Goal: Transaction & Acquisition: Purchase product/service

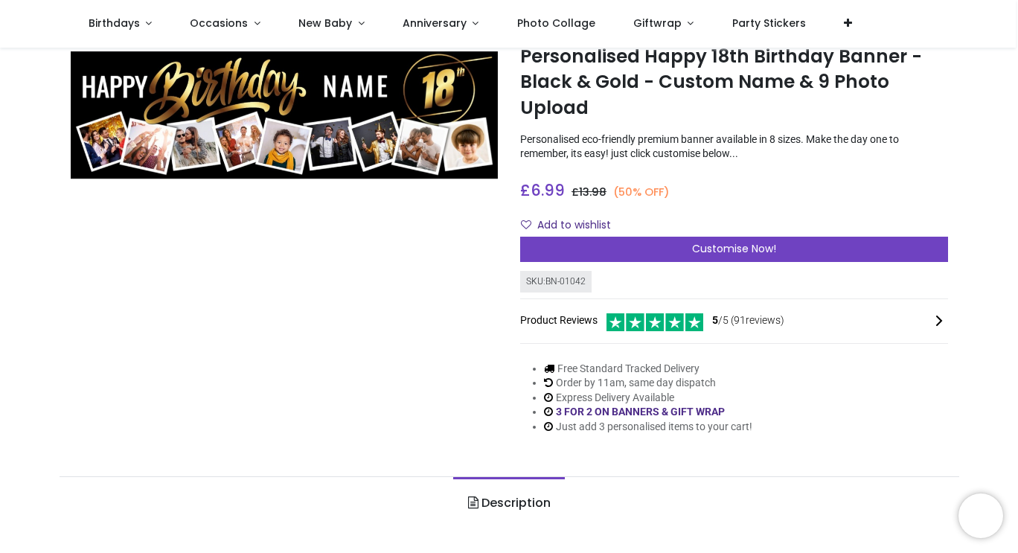
scroll to position [48, 0]
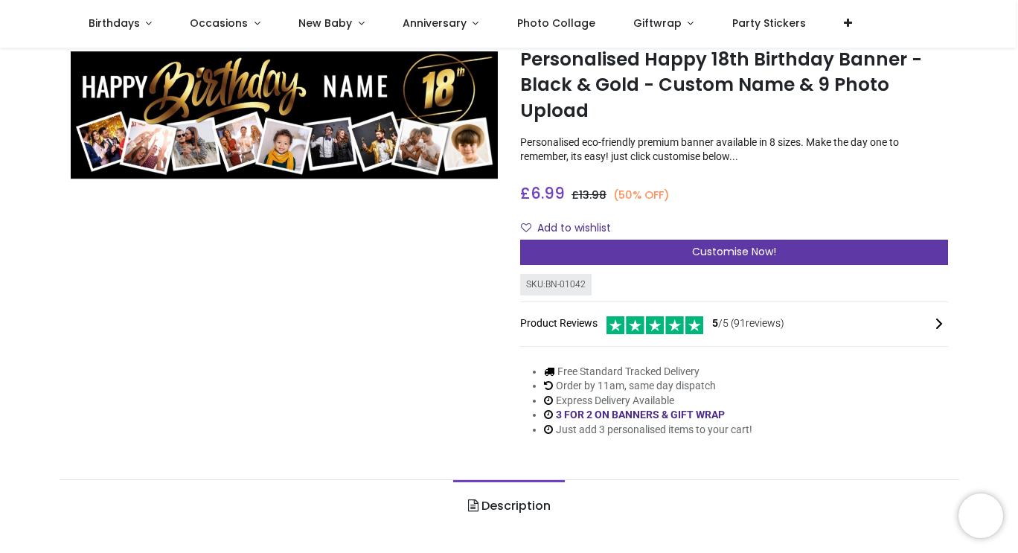
click at [884, 255] on div "Customise Now!" at bounding box center [734, 252] width 428 height 25
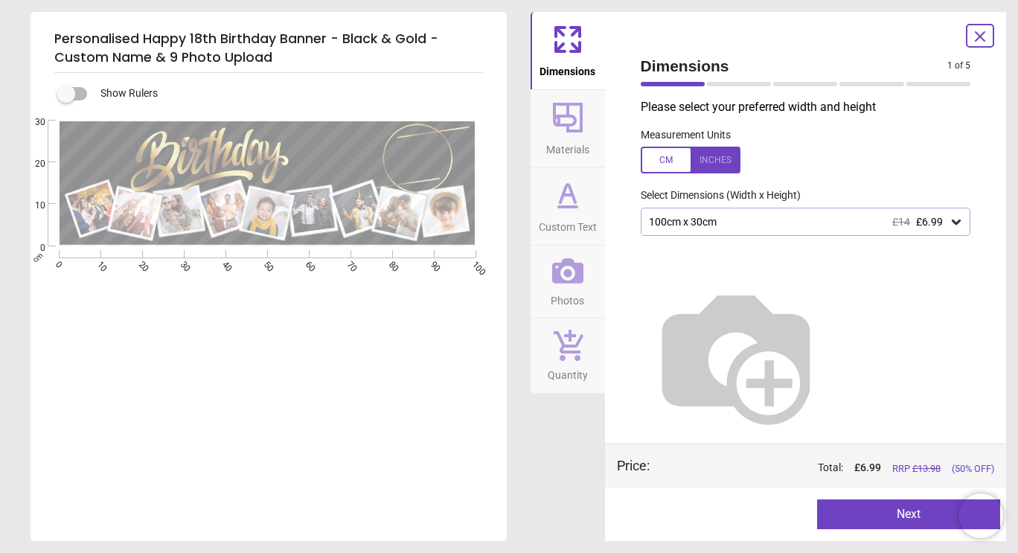
click at [956, 223] on icon at bounding box center [955, 221] width 9 height 5
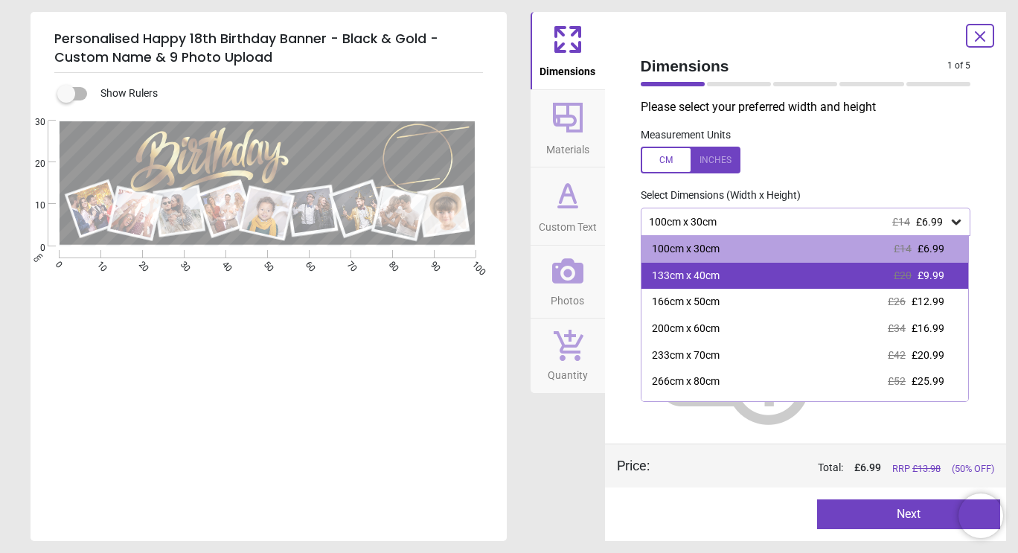
click at [703, 275] on div "133cm x 40cm" at bounding box center [686, 276] width 68 height 15
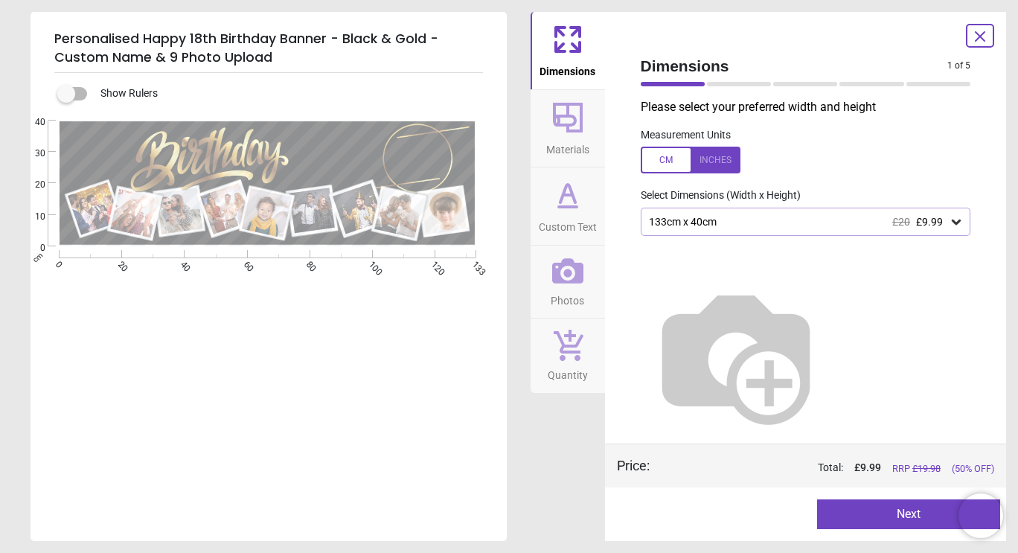
click at [956, 223] on icon at bounding box center [955, 221] width 15 height 15
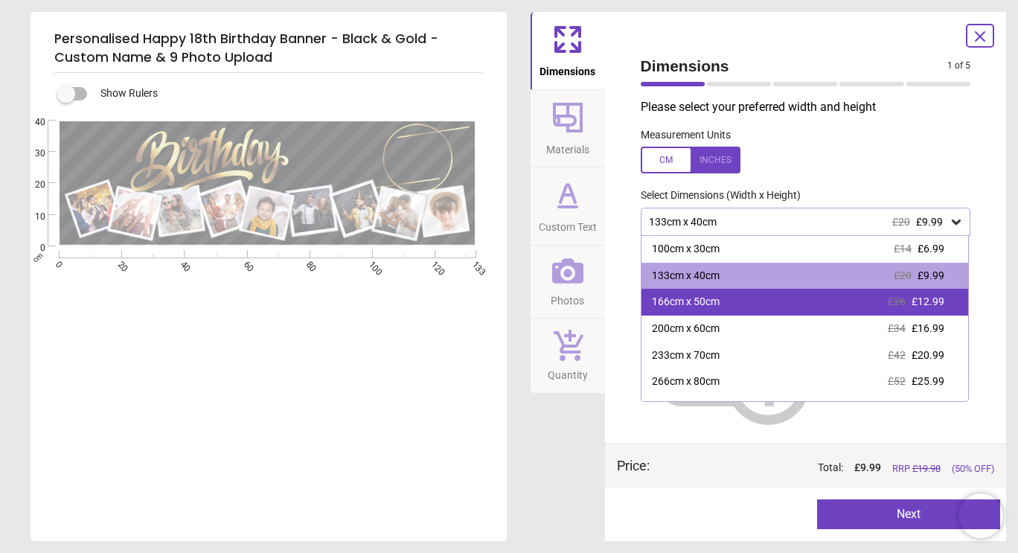
click at [742, 311] on div "166cm x 50cm £26 £12.99" at bounding box center [804, 302] width 327 height 27
